Goal: Task Accomplishment & Management: Manage account settings

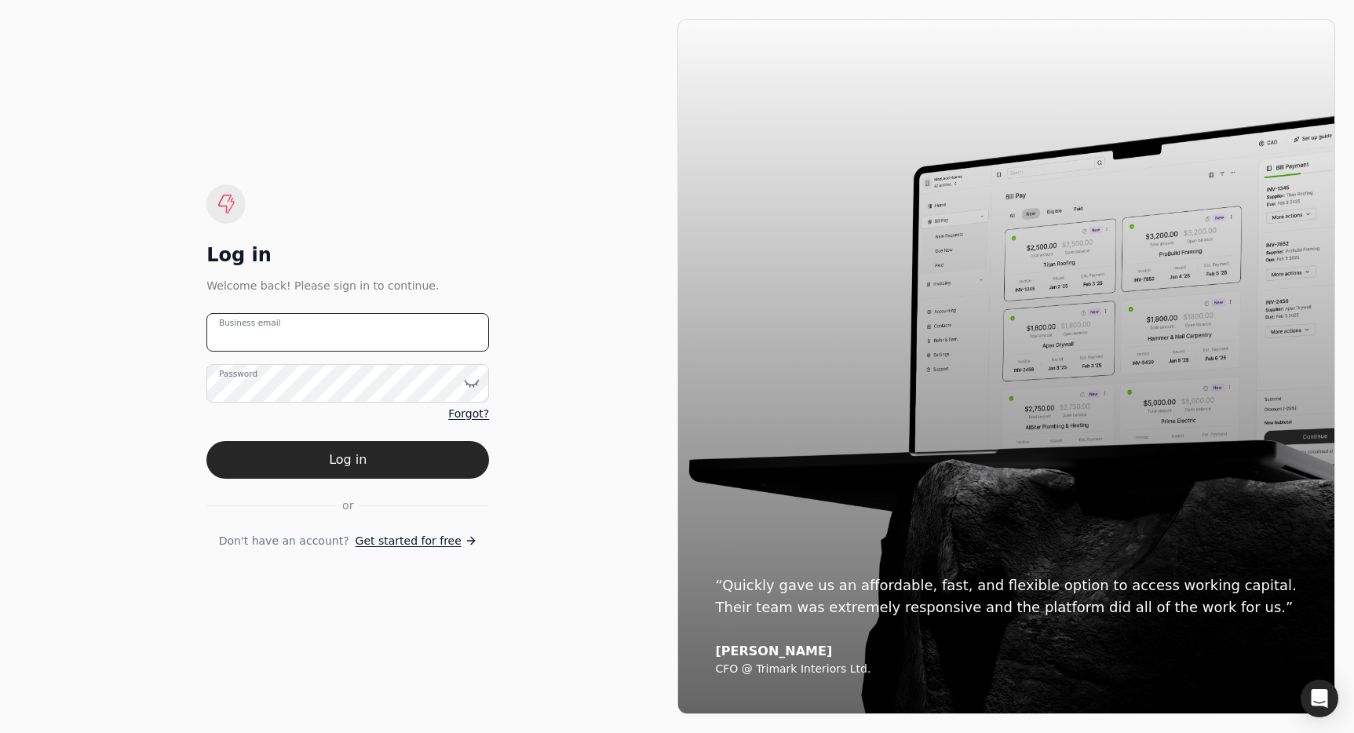
click at [352, 320] on email "Business email" at bounding box center [347, 332] width 282 height 38
click at [344, 321] on email "Business email" at bounding box center [347, 332] width 282 height 38
type email "[EMAIL_ADDRESS][DOMAIN_NAME]"
click at [355, 485] on form "[EMAIL_ADDRESS][DOMAIN_NAME] Business email Password Forgot? Log in or Don't ha…" at bounding box center [347, 431] width 282 height 236
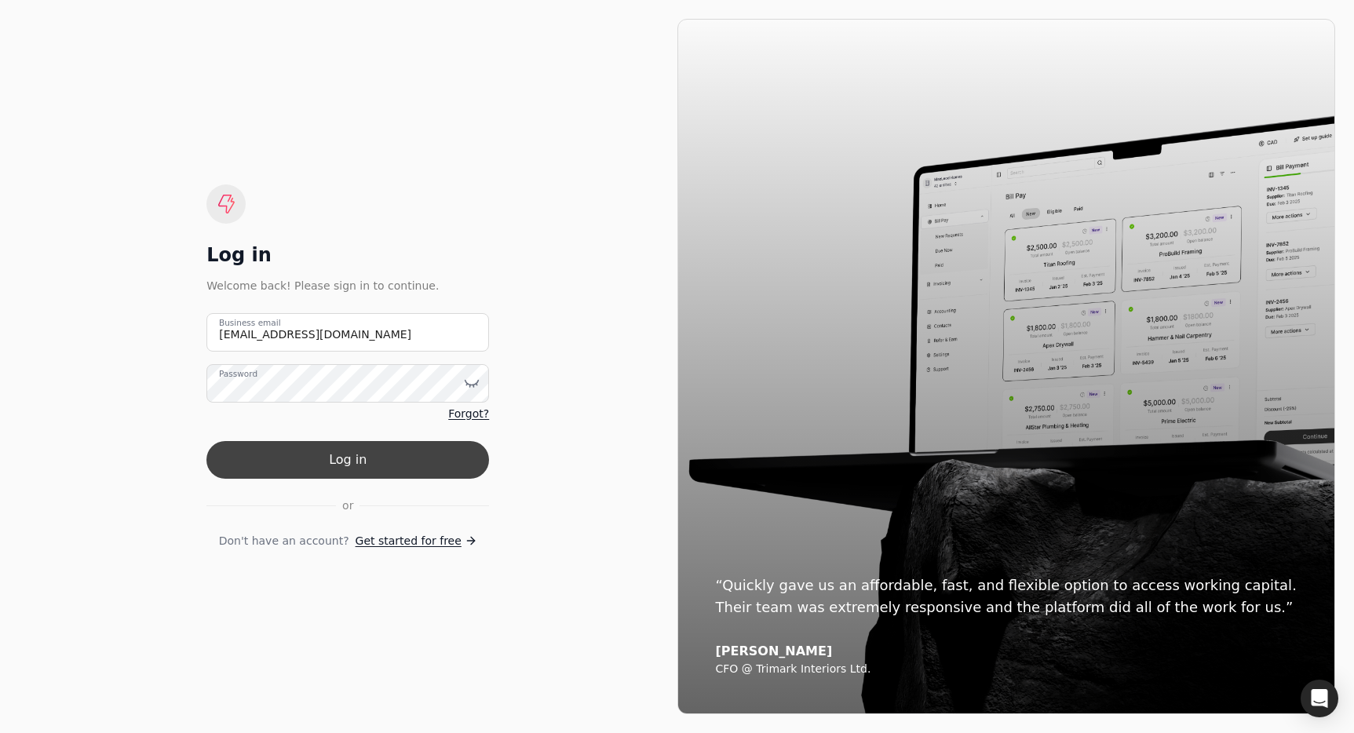
click at [372, 461] on button "Log in" at bounding box center [347, 460] width 282 height 38
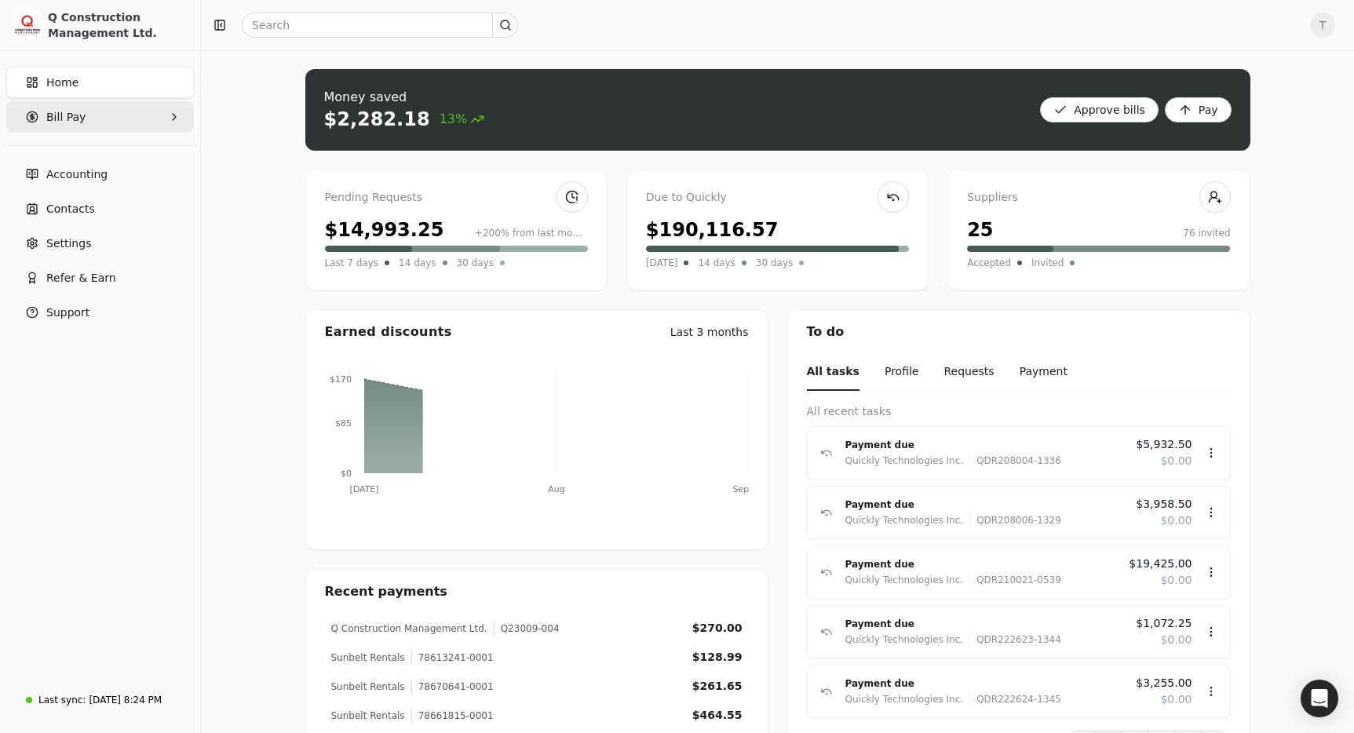
click at [96, 115] on Pay "Bill Pay" at bounding box center [100, 116] width 188 height 31
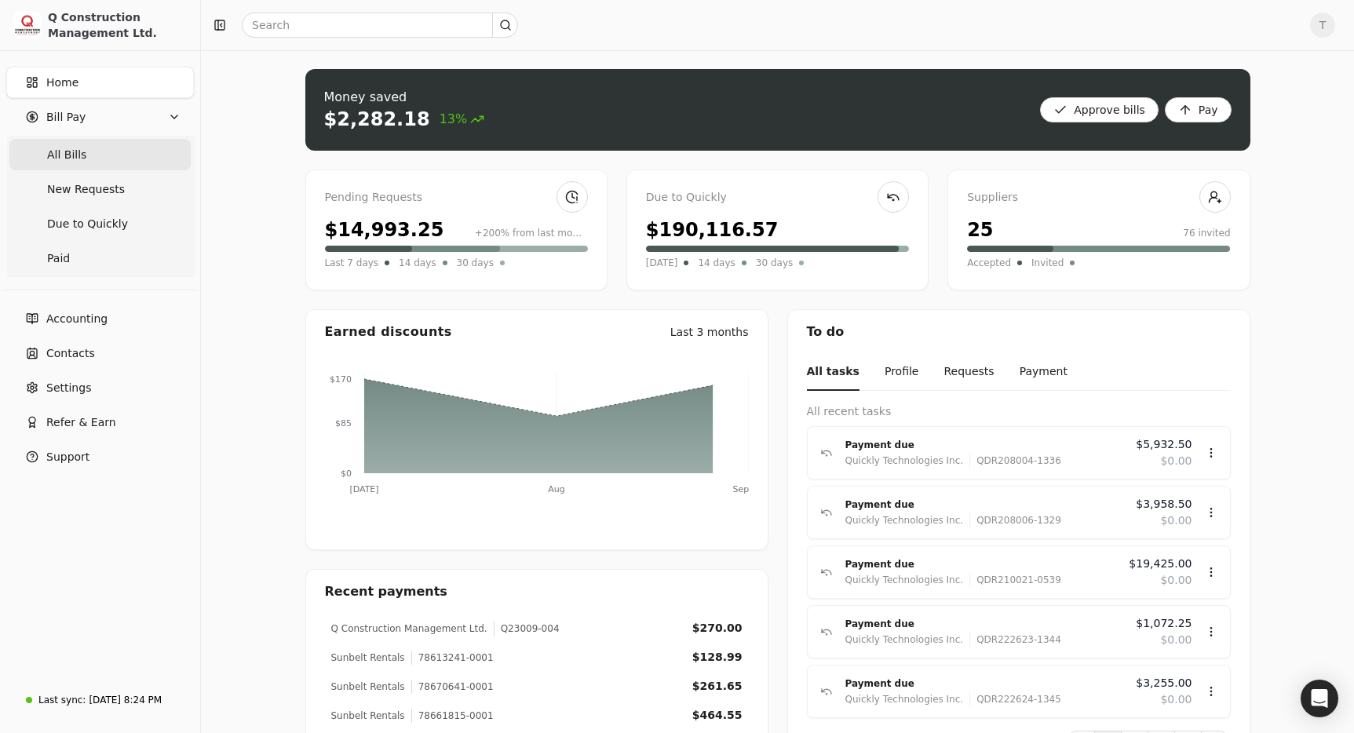
click at [89, 169] on Bills "All Bills" at bounding box center [99, 154] width 181 height 31
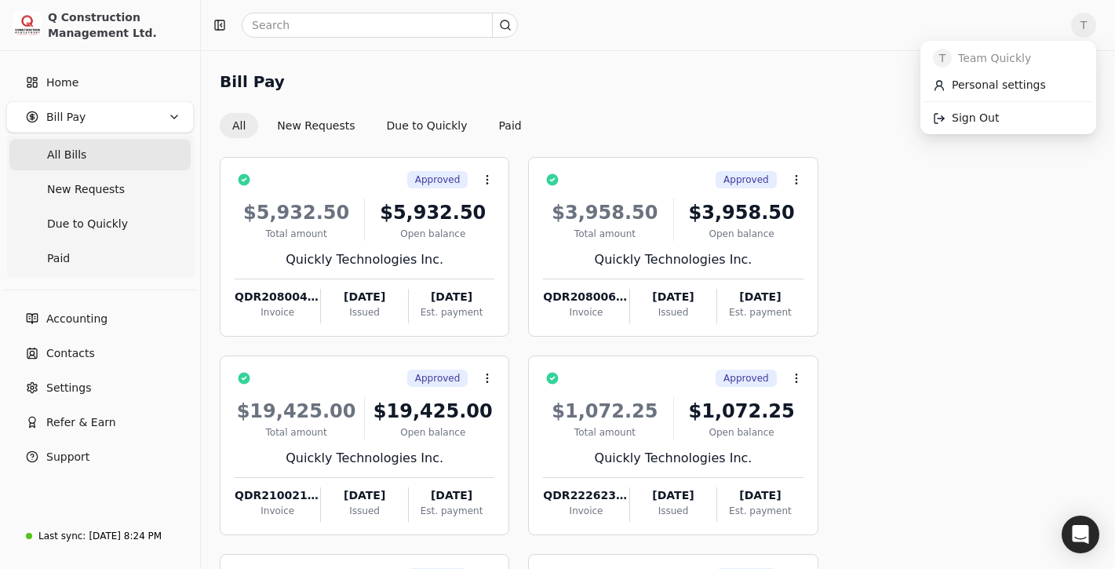
click at [1095, 30] on span "T" at bounding box center [1083, 25] width 25 height 25
click at [1018, 119] on link "Sign Out" at bounding box center [1008, 118] width 169 height 26
